Goal: Task Accomplishment & Management: Manage account settings

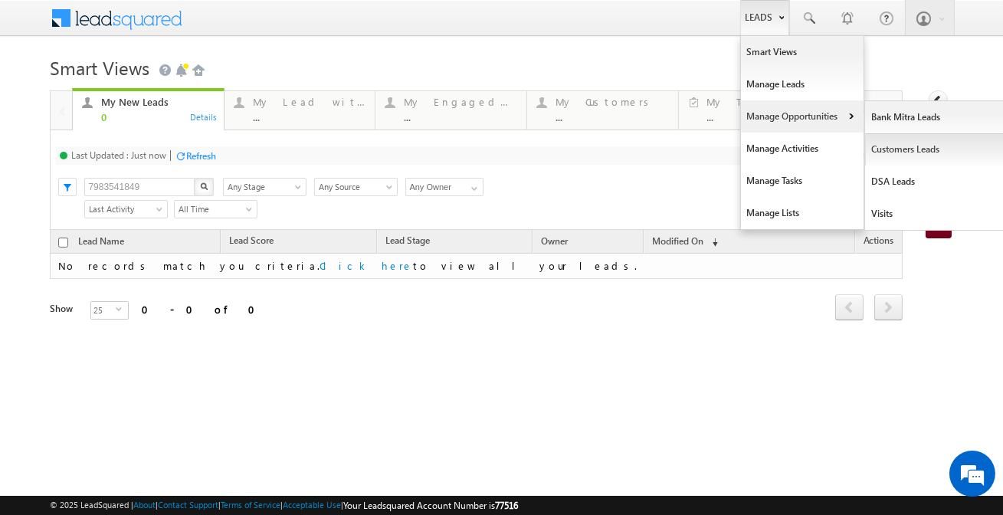
click at [887, 151] on link "Customers Leads" at bounding box center [935, 149] width 140 height 32
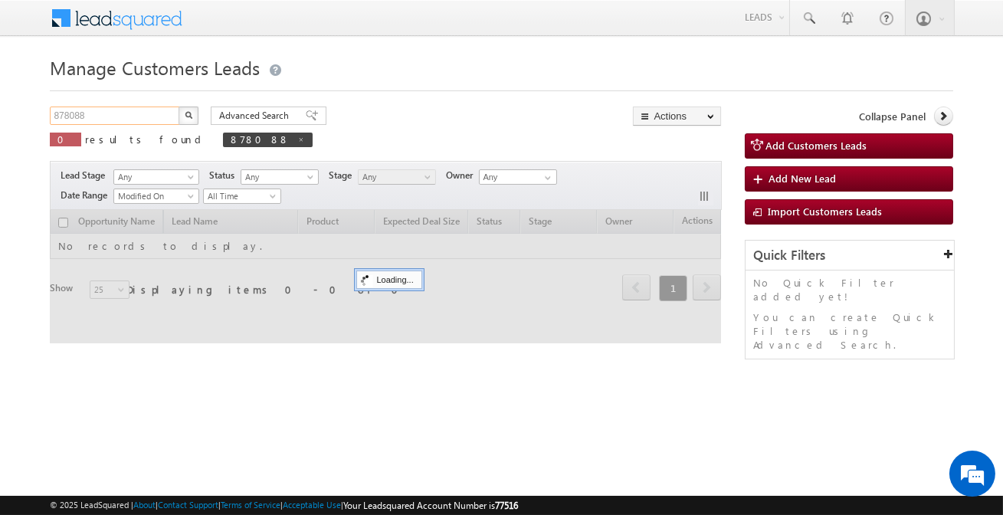
click at [160, 120] on input "878088" at bounding box center [115, 116] width 131 height 18
paste input "32"
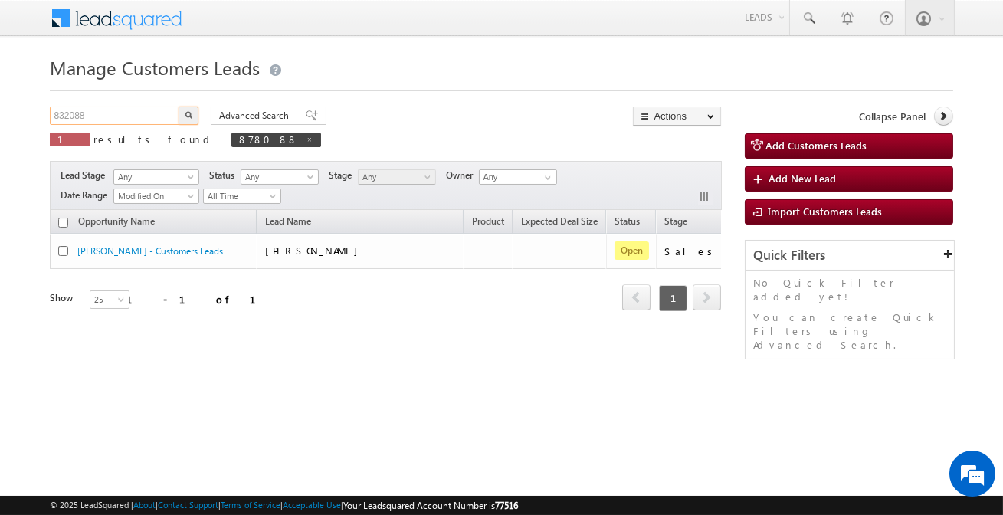
type input "832088"
click at [185, 124] on button "button" at bounding box center [189, 116] width 20 height 18
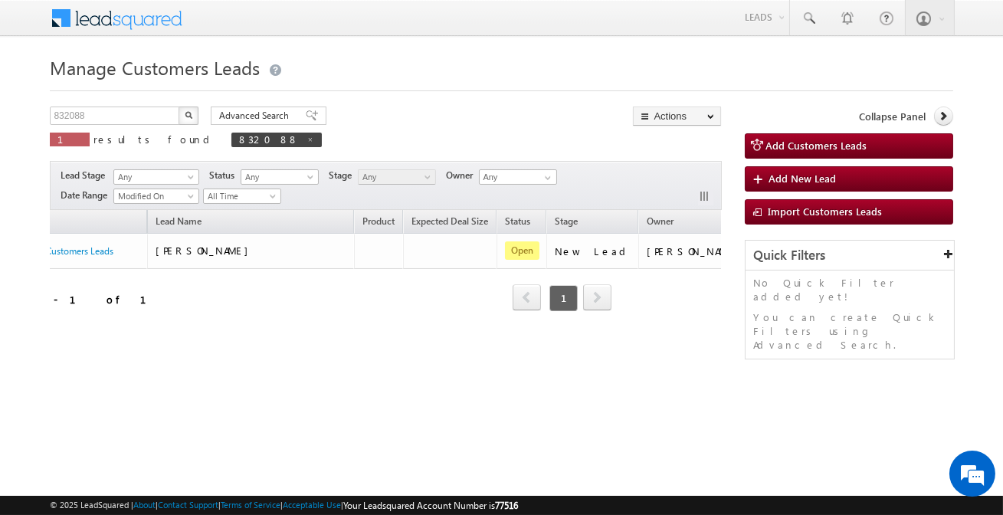
scroll to position [0, 128]
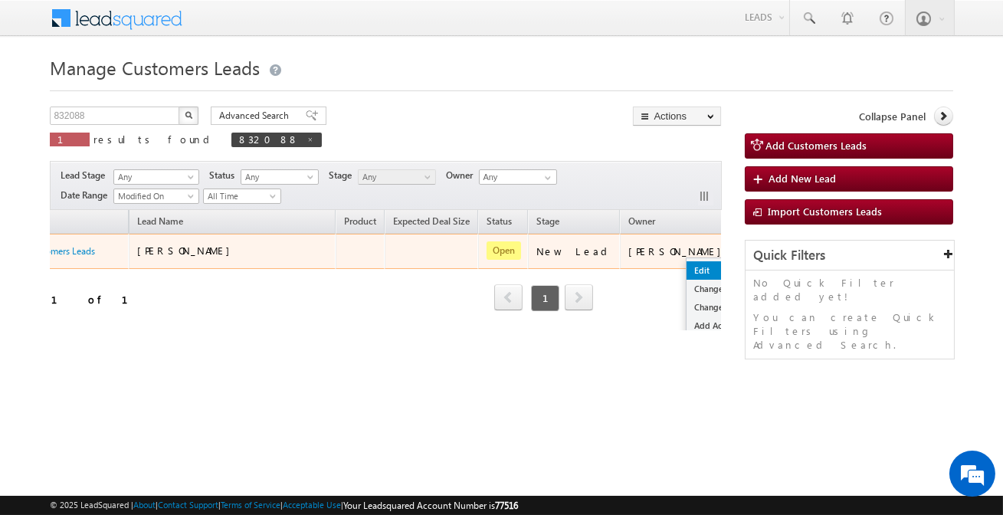
click at [687, 277] on link "Edit" at bounding box center [725, 270] width 77 height 18
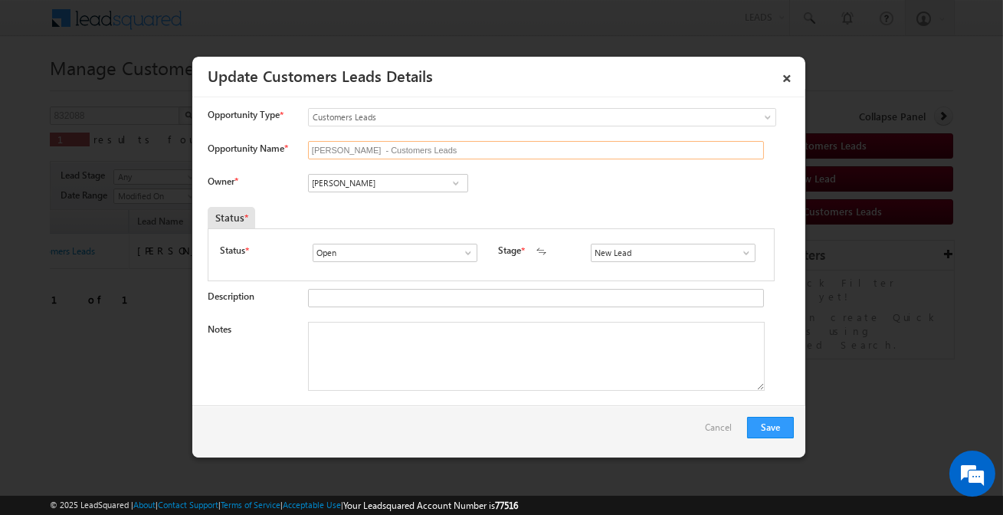
click at [403, 154] on input "Rekha Bai - Customers Leads" at bounding box center [536, 150] width 456 height 18
click at [400, 182] on input "Vikas Halwai" at bounding box center [388, 183] width 160 height 18
click at [404, 200] on link "Banveer Singh banveer.singh@sgrlimited.in" at bounding box center [388, 206] width 160 height 29
type input "Banveer Singh"
click at [621, 254] on input "New Lead" at bounding box center [673, 253] width 165 height 18
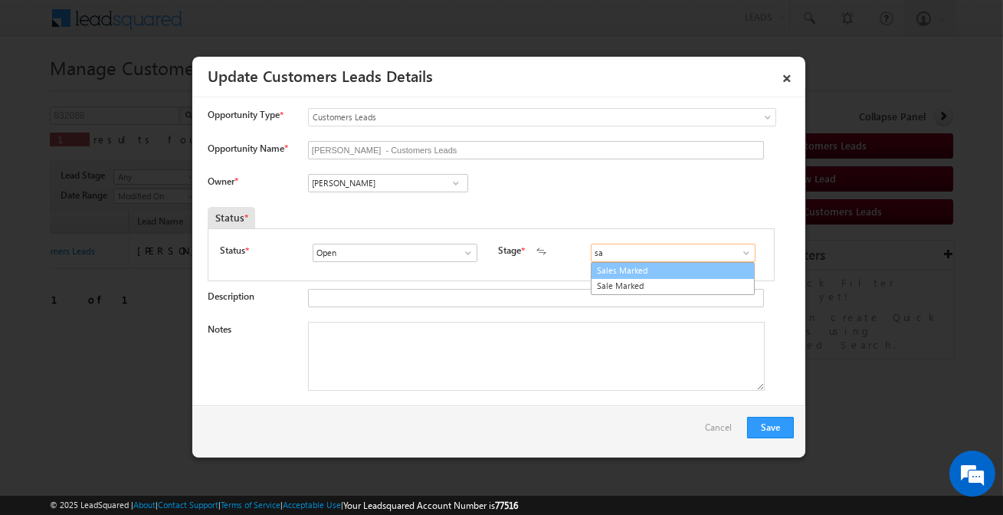
click at [627, 271] on link "Sales Marked" at bounding box center [673, 271] width 164 height 18
type input "Sales Marked"
click at [436, 372] on textarea "Notes" at bounding box center [536, 356] width 457 height 69
paste textarea "832088"
type textarea "832088"
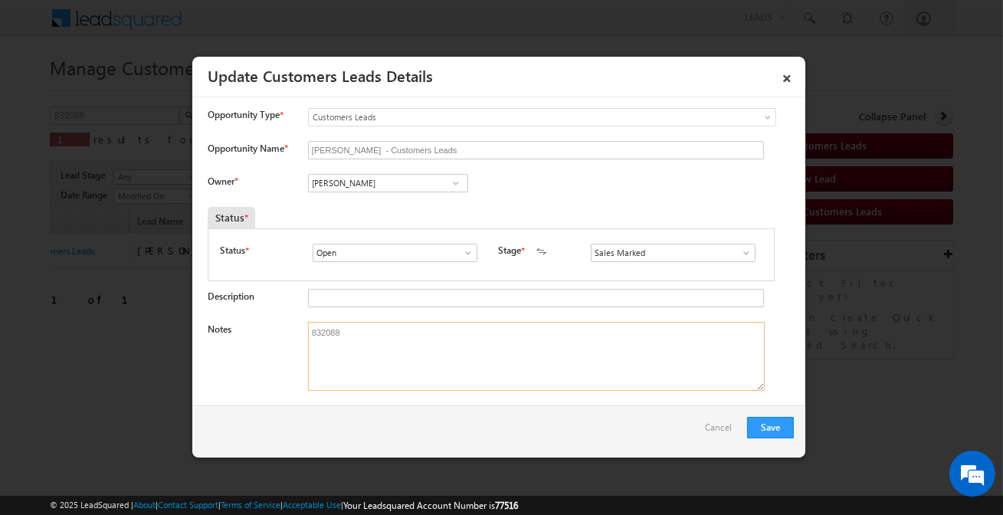
click at [436, 372] on textarea "832088" at bounding box center [536, 356] width 457 height 69
paste textarea "Customer required 1 lakh he is interested for top-up loan"
drag, startPoint x: 552, startPoint y: 349, endPoint x: 86, endPoint y: 340, distance: 466.0
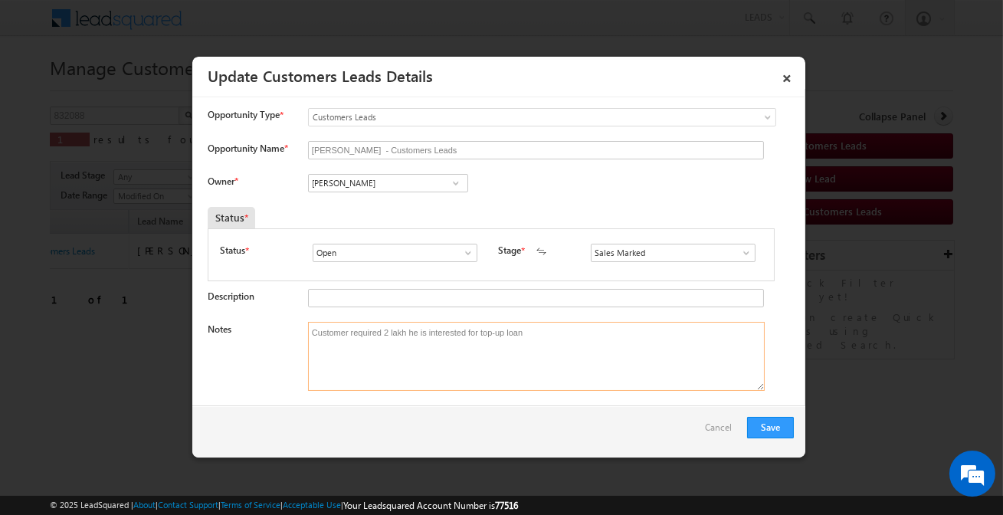
click at [86, 340] on body "Menu Affan Khan sitar a3@ks erve." at bounding box center [501, 217] width 1003 height 434
type textarea "Customer required 2 lakh he is interested for top-up loan"
